Goal: Find specific page/section: Find specific page/section

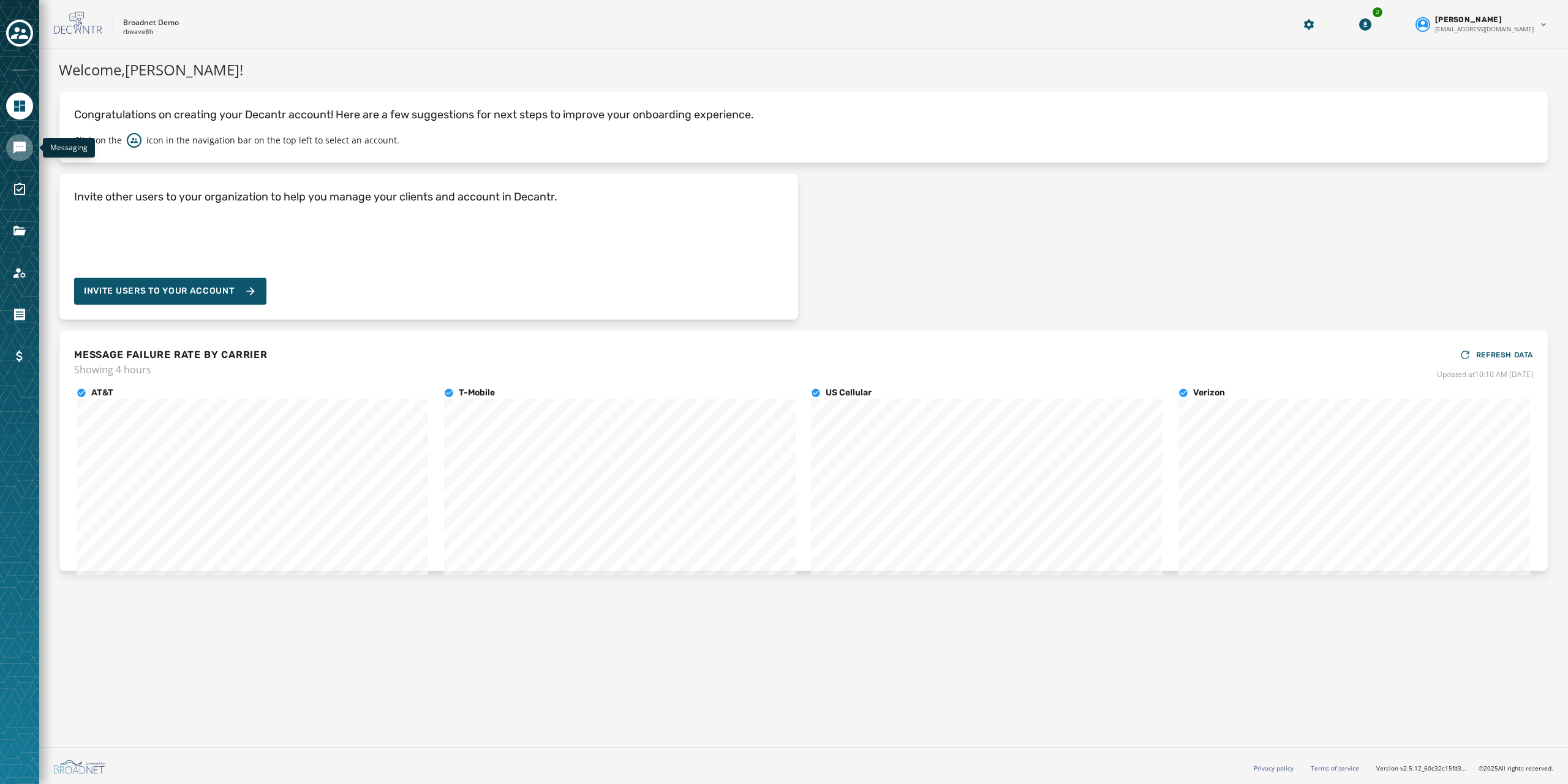
click at [13, 156] on link "Navigate to Messaging" at bounding box center [20, 148] width 27 height 27
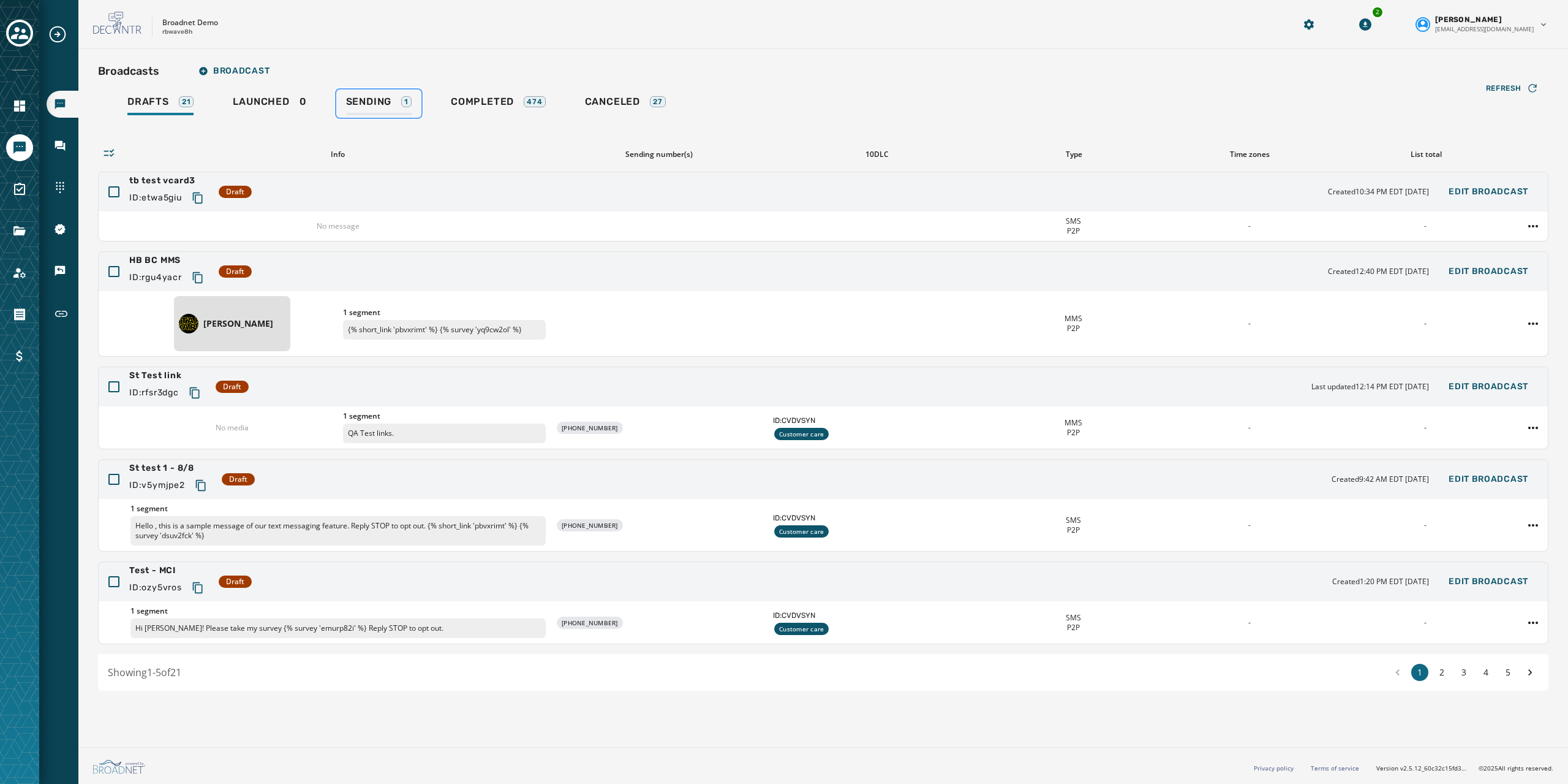
click at [373, 106] on span "Sending" at bounding box center [369, 102] width 46 height 12
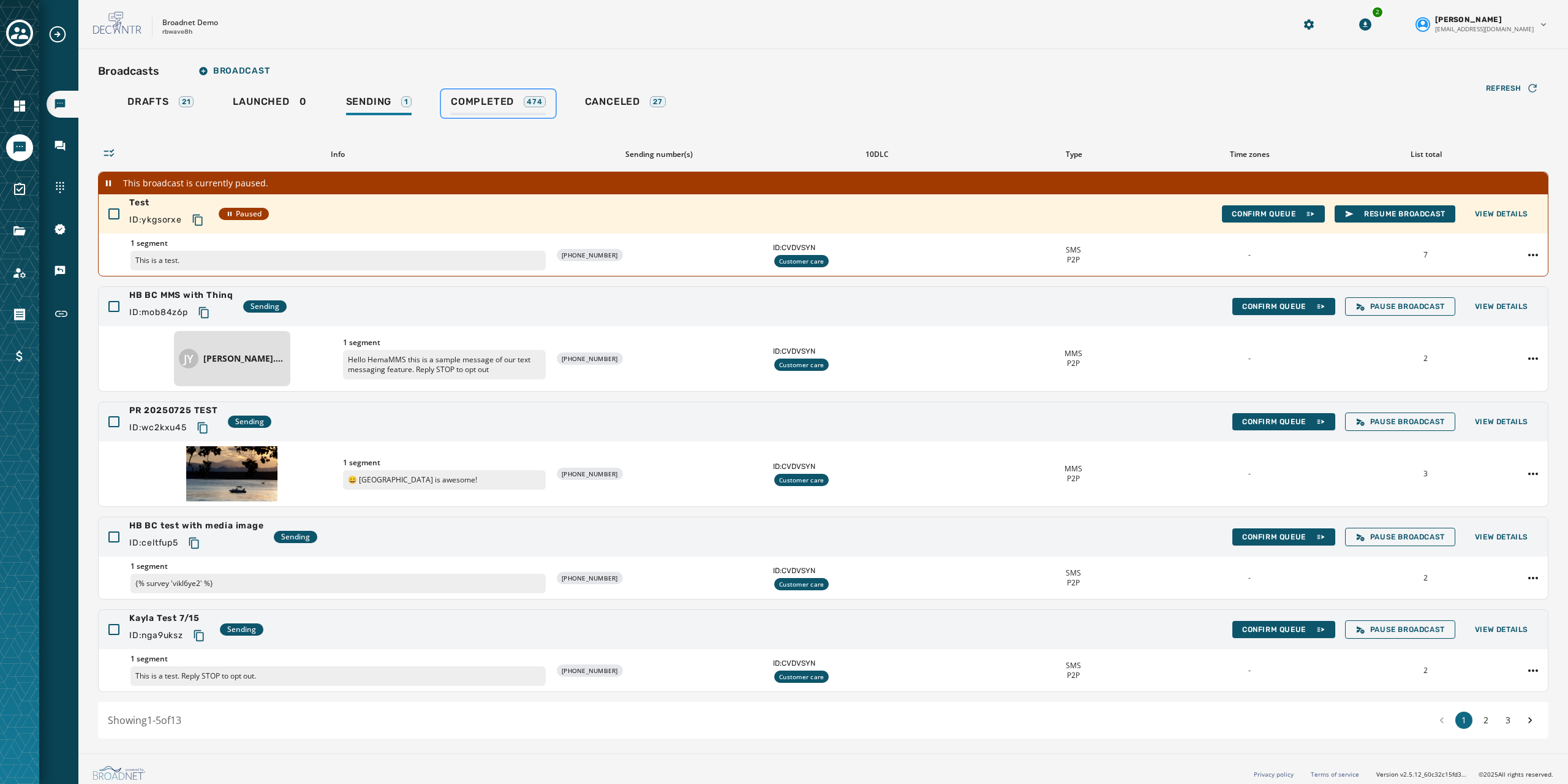
click at [470, 100] on span "Completed" at bounding box center [482, 102] width 63 height 12
